Goal: Information Seeking & Learning: Check status

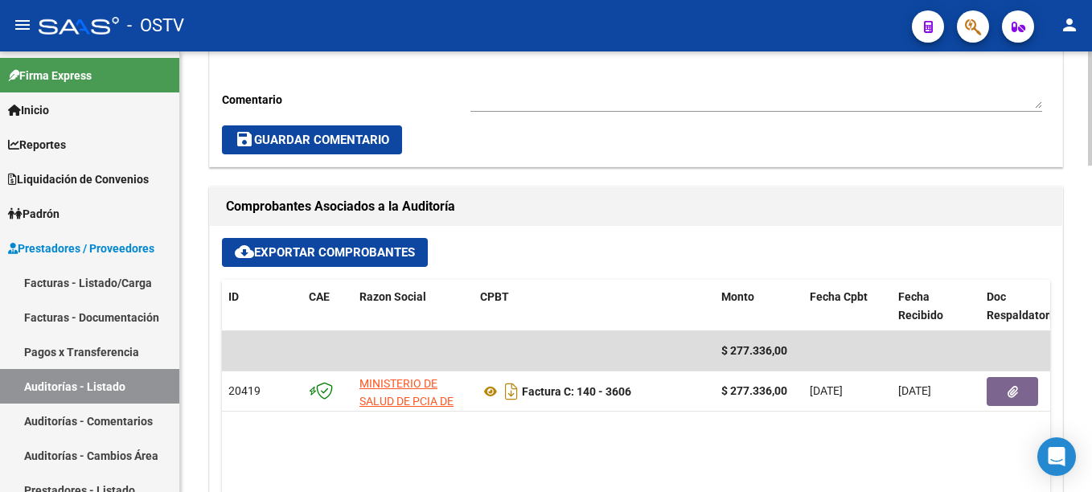
scroll to position [643, 0]
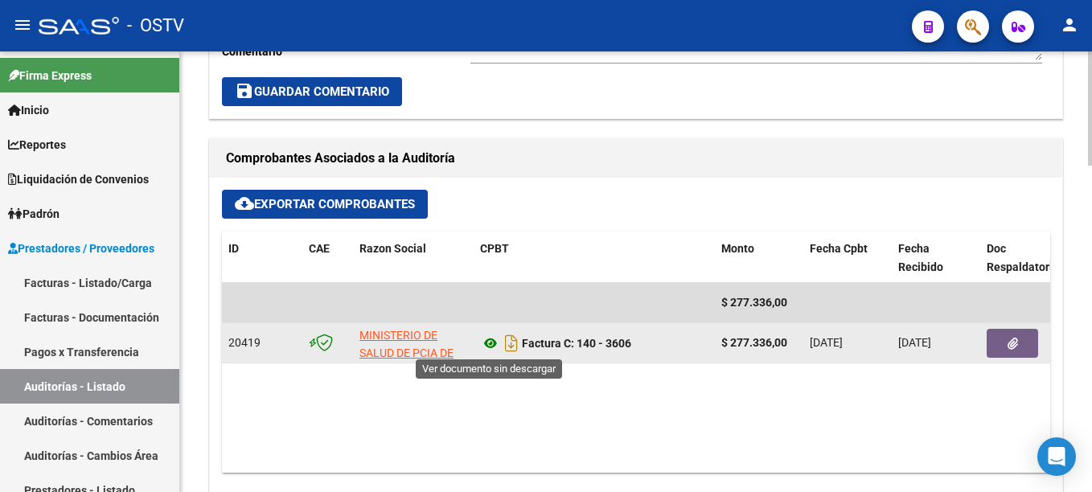
click at [492, 348] on icon at bounding box center [490, 343] width 21 height 19
click at [1006, 346] on button "button" at bounding box center [1012, 343] width 51 height 29
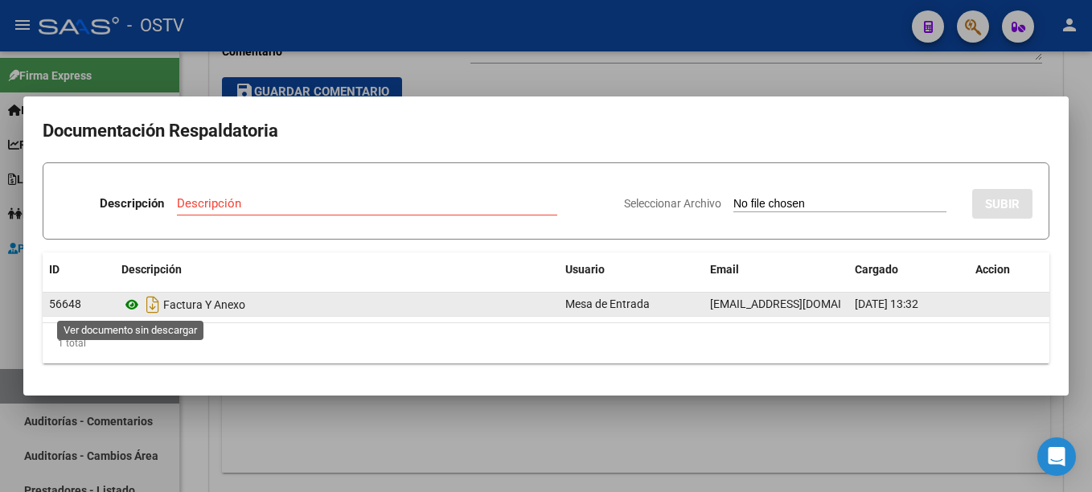
click at [130, 307] on icon at bounding box center [131, 304] width 21 height 19
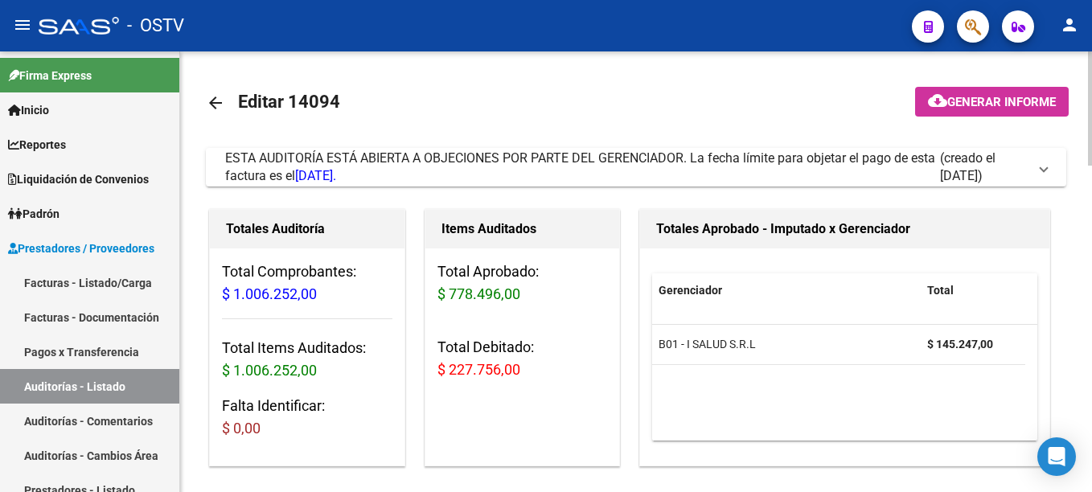
scroll to position [643, 0]
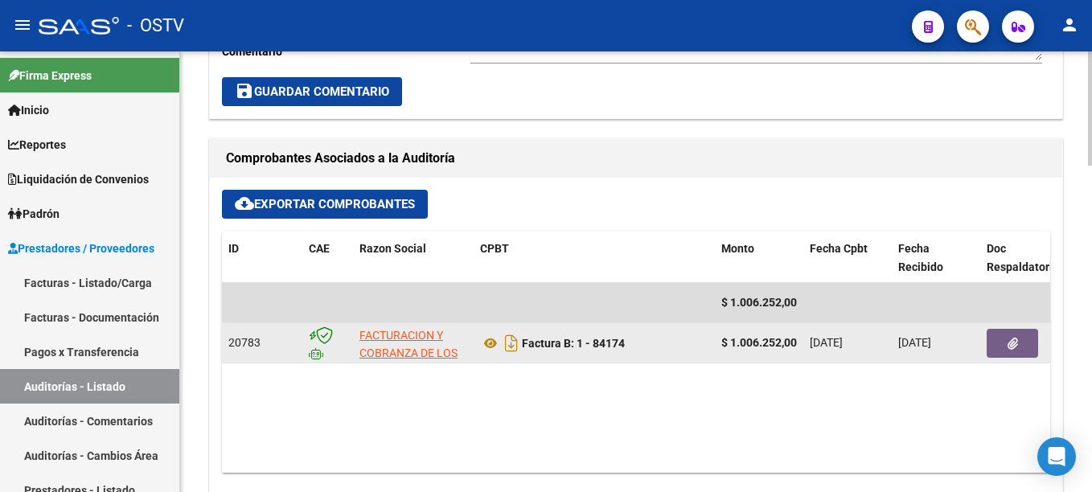
click at [1012, 342] on icon "button" at bounding box center [1013, 344] width 10 height 12
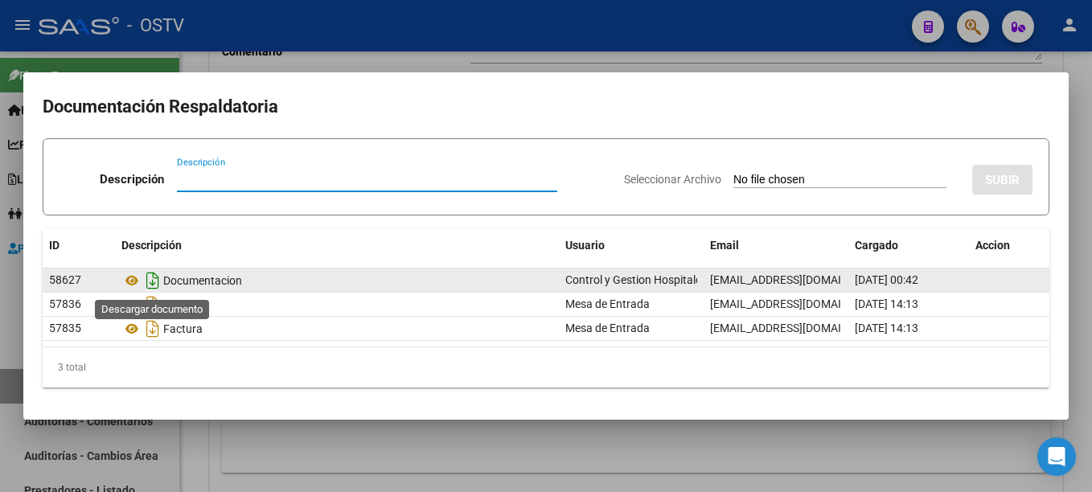
click at [152, 277] on icon "Descargar documento" at bounding box center [152, 281] width 21 height 26
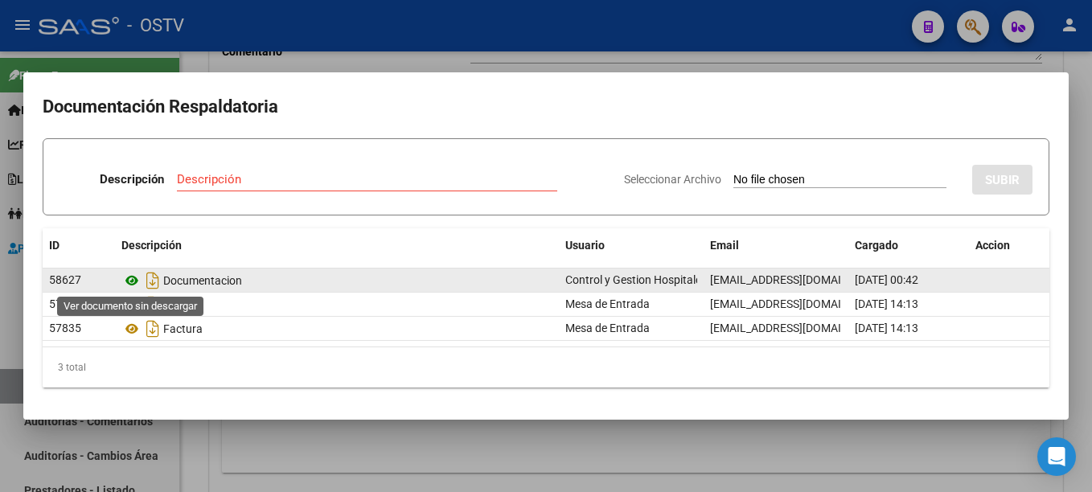
click at [133, 281] on icon at bounding box center [131, 280] width 21 height 19
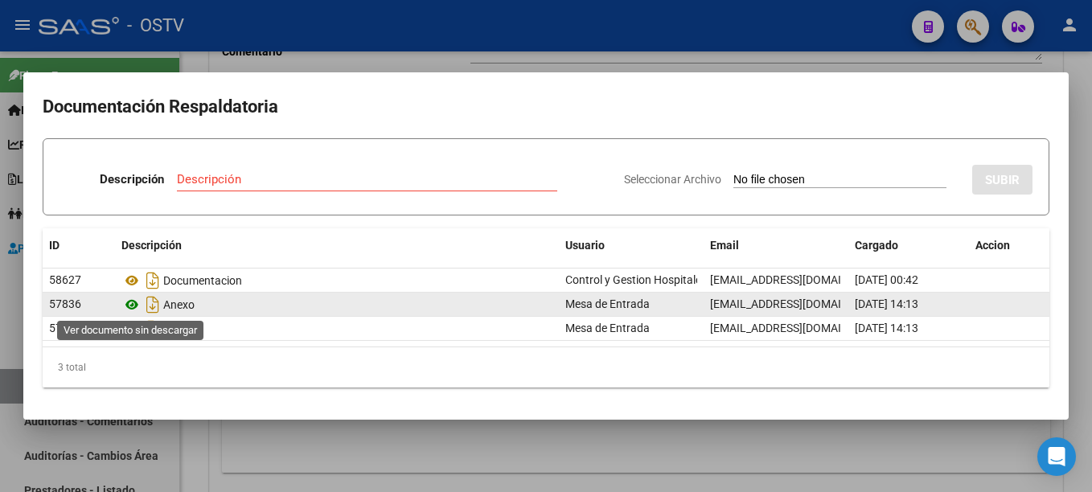
click at [129, 301] on icon at bounding box center [131, 304] width 21 height 19
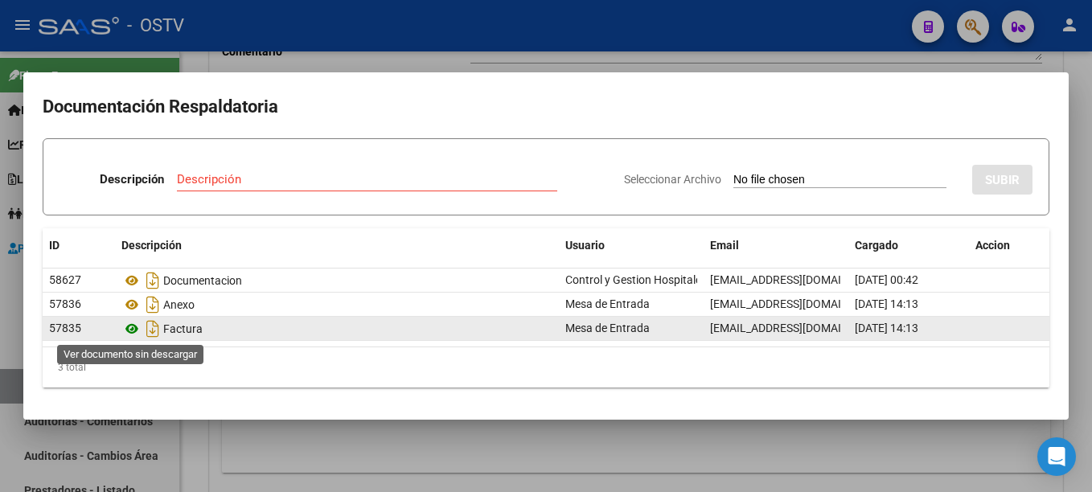
click at [122, 324] on icon at bounding box center [131, 328] width 21 height 19
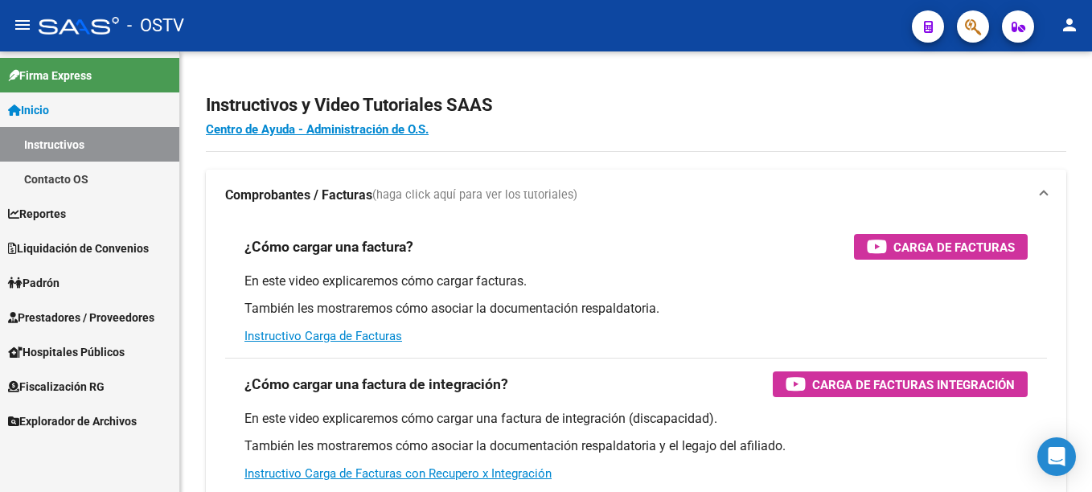
click at [91, 348] on span "Hospitales Públicos" at bounding box center [66, 352] width 117 height 18
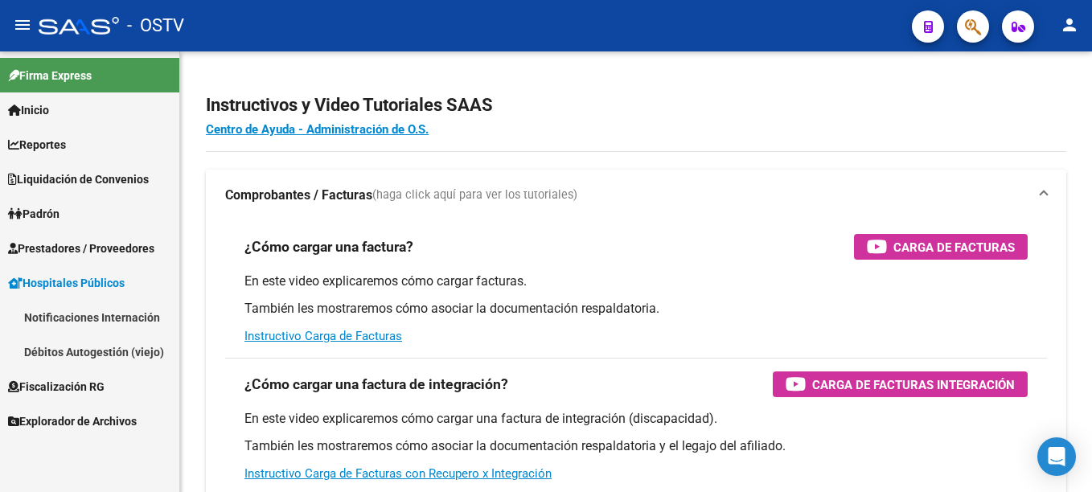
click at [74, 312] on link "Notificaciones Internación" at bounding box center [89, 317] width 179 height 35
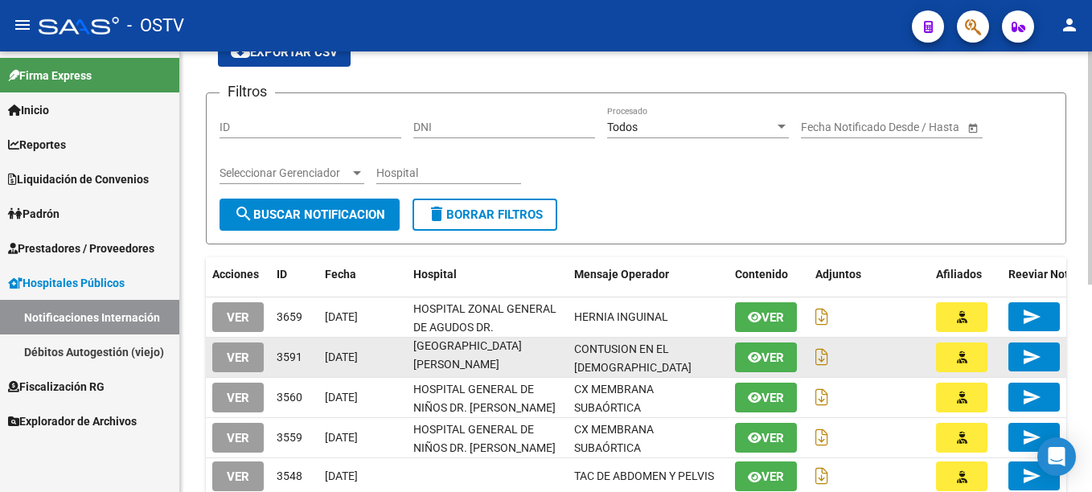
scroll to position [21, 0]
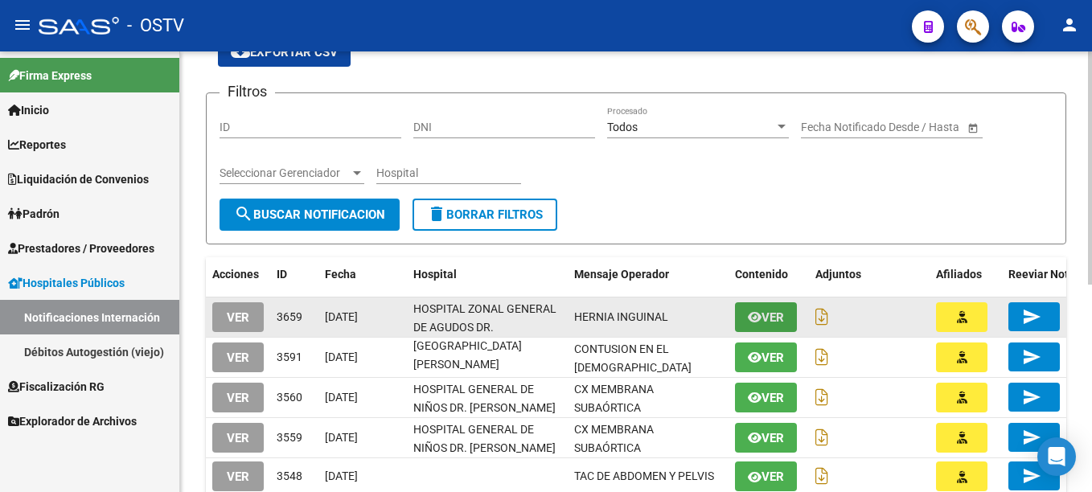
click at [755, 315] on icon "button" at bounding box center [755, 317] width 14 height 12
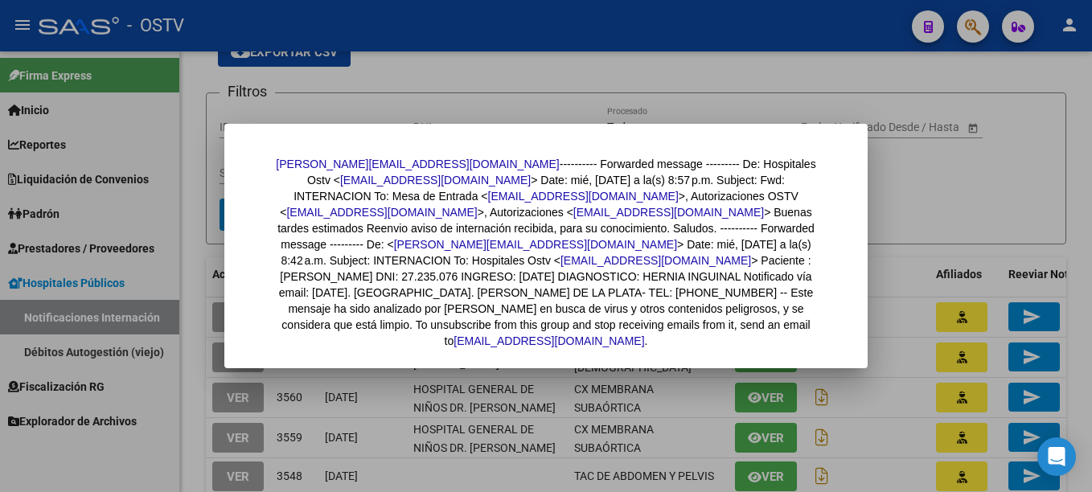
drag, startPoint x: 935, startPoint y: 187, endPoint x: 670, endPoint y: 291, distance: 284.9
click at [934, 187] on div at bounding box center [546, 246] width 1092 height 492
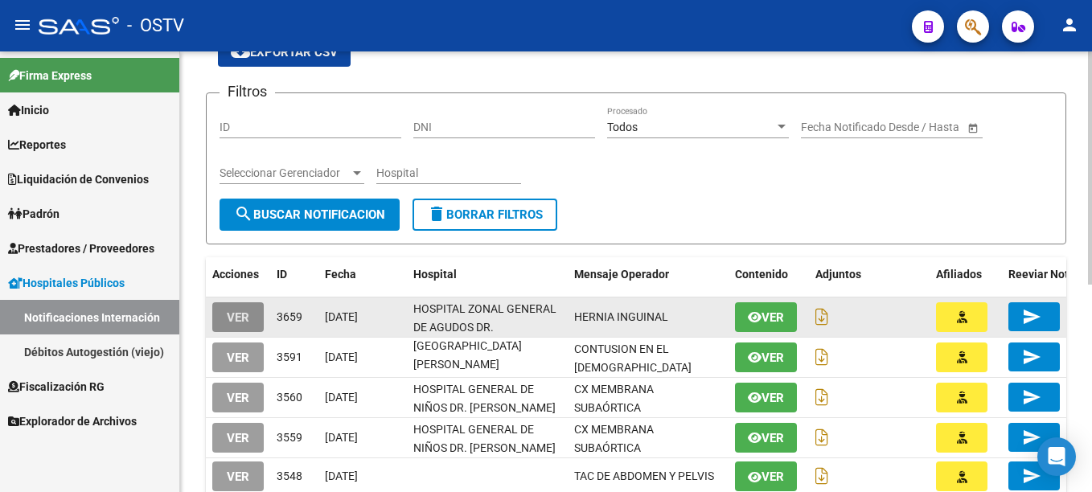
click at [244, 310] on span "VER" at bounding box center [238, 317] width 23 height 14
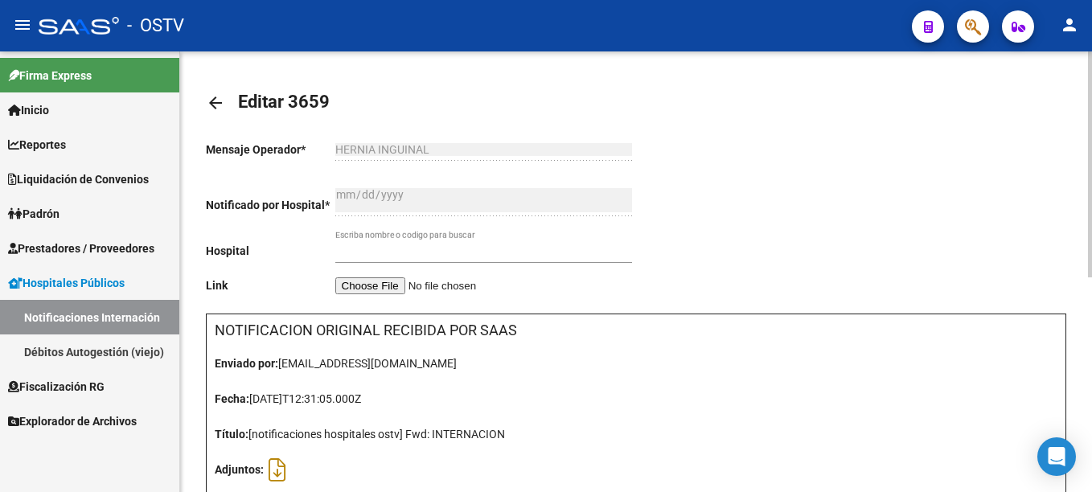
type input "HOSPITAL ZONAL GENERAL DE AGUDOS DR. RICARDO GUTIERREZ"
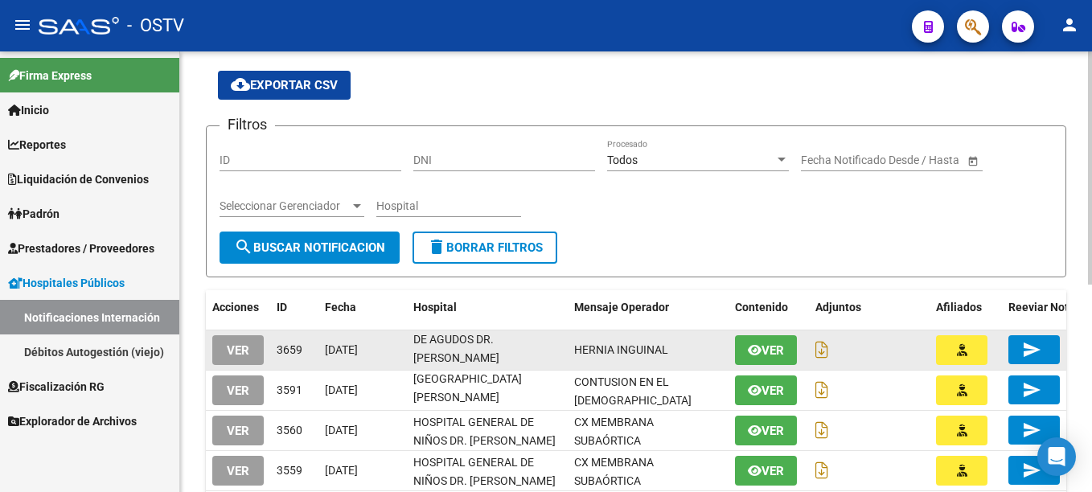
scroll to position [80, 0]
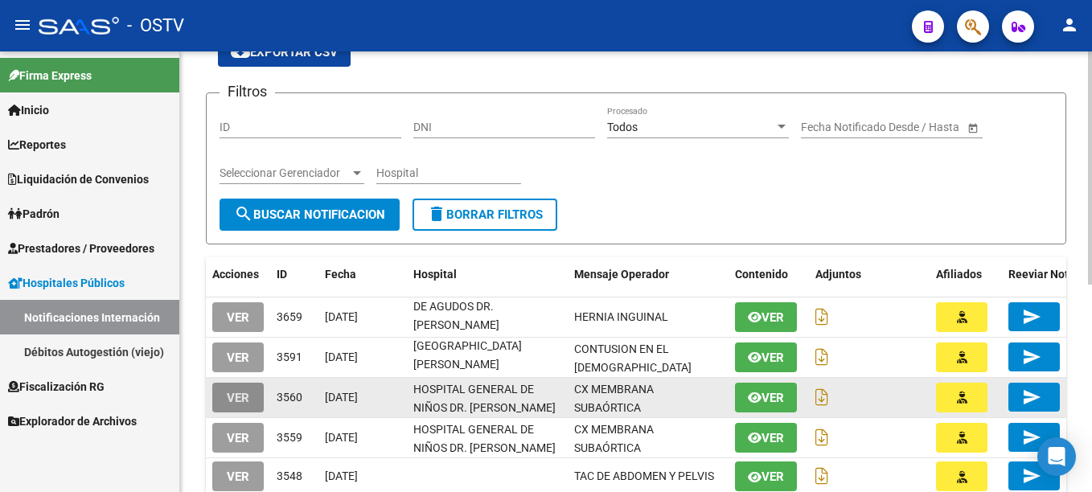
click at [232, 398] on span "VER" at bounding box center [238, 398] width 23 height 14
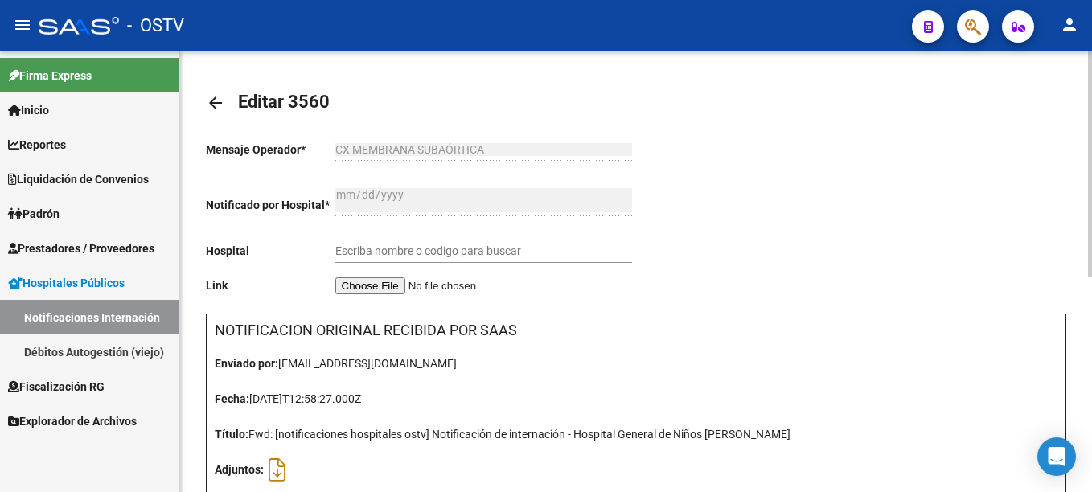
type input "HOSPITAL GENERAL DE NIÑOS DR. RICARDO GUTIERREZ"
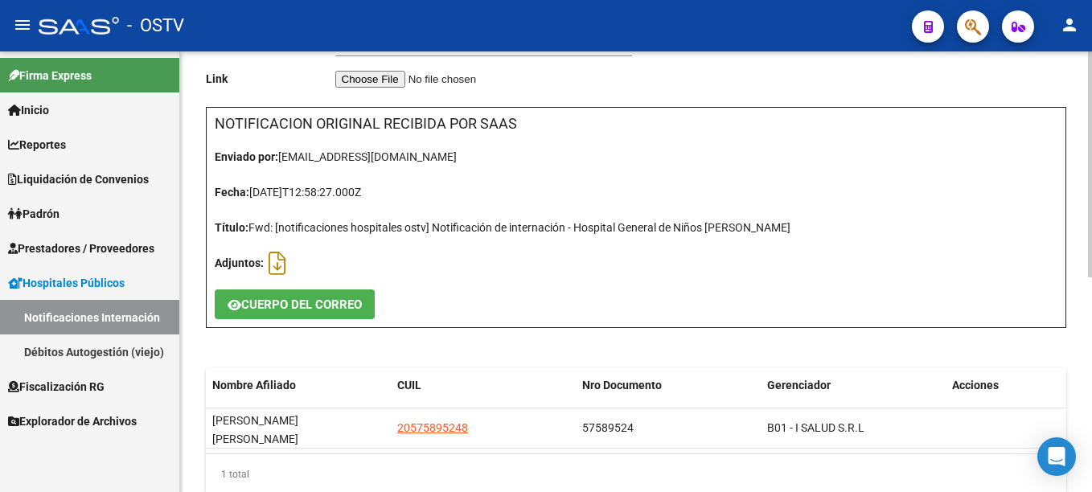
scroll to position [241, 0]
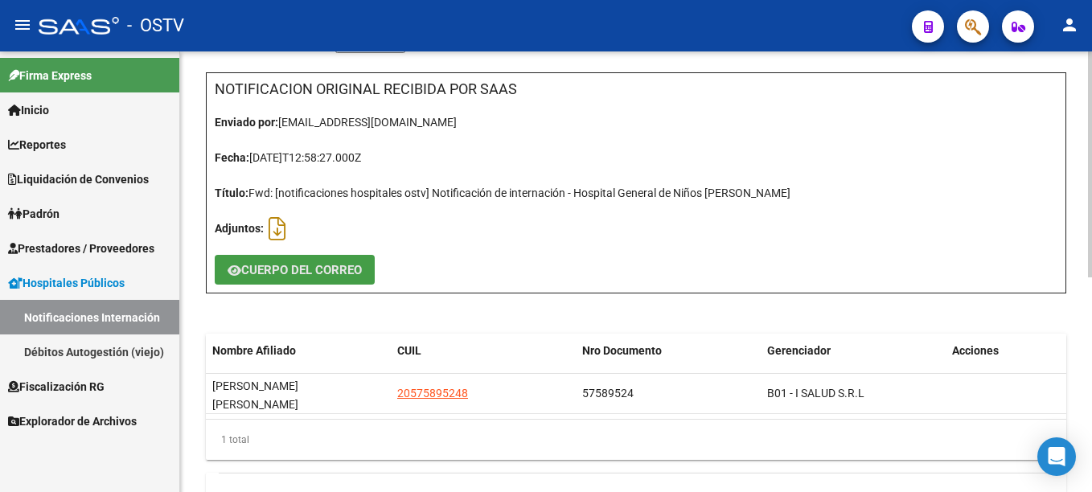
click at [269, 272] on span "CUERPO DEL CORREO" at bounding box center [301, 270] width 121 height 14
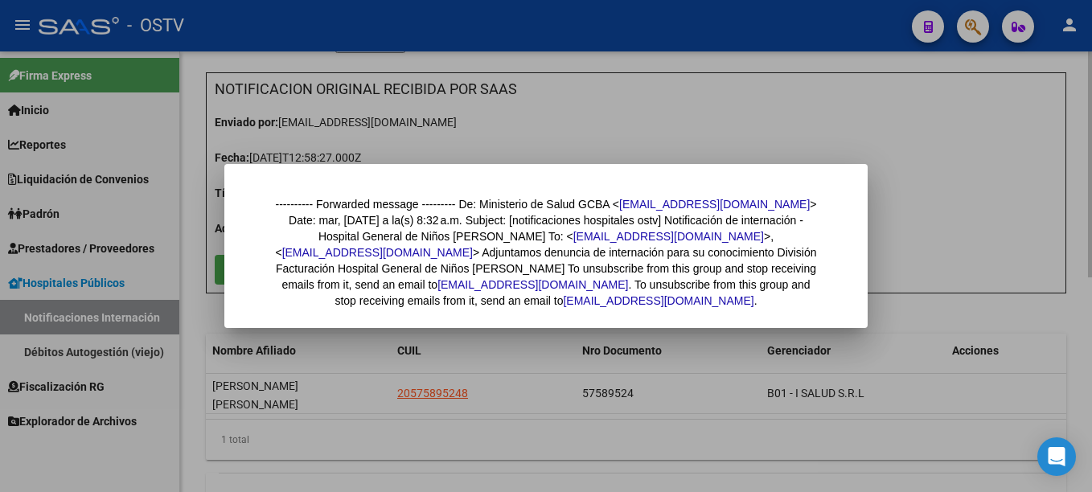
click at [952, 240] on div at bounding box center [546, 246] width 1092 height 492
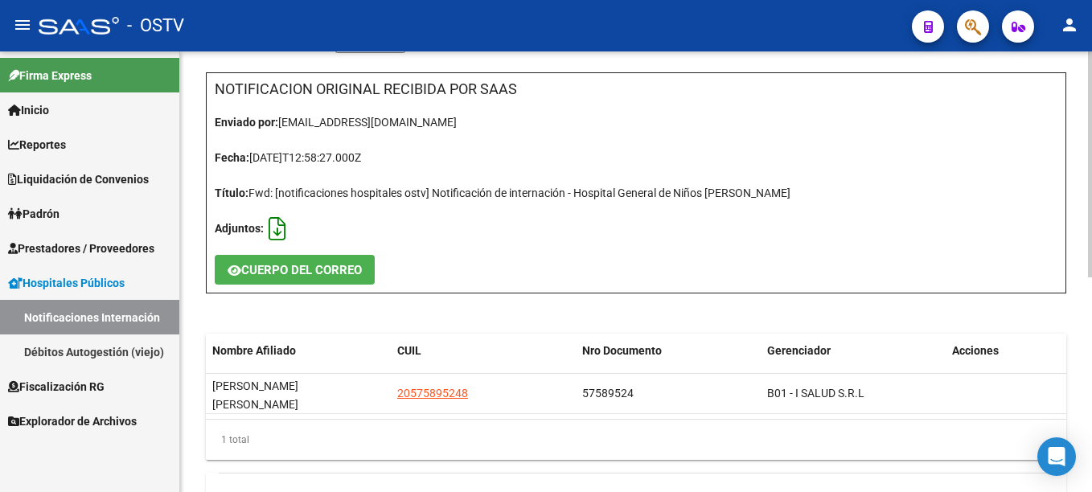
click at [275, 229] on icon at bounding box center [277, 229] width 17 height 1
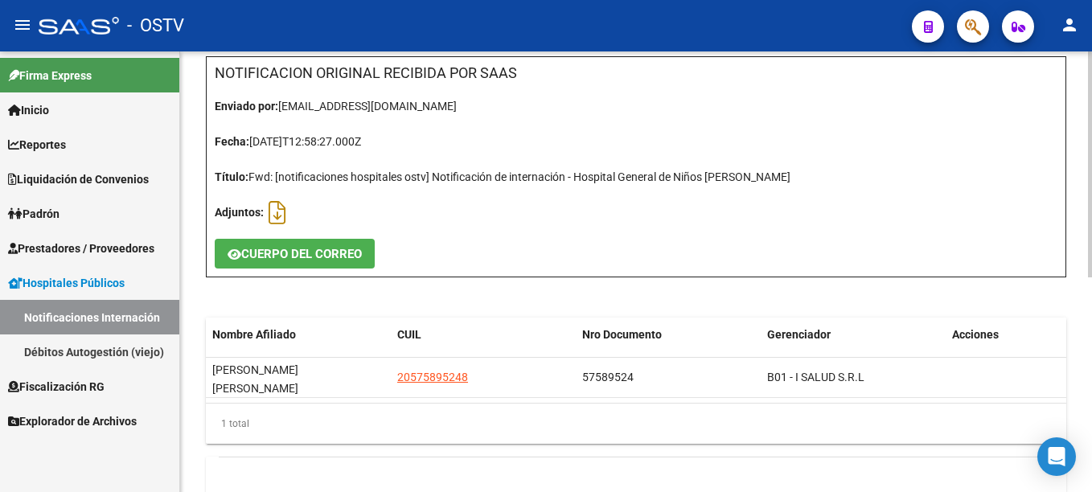
scroll to position [322, 0]
